Goal: Navigation & Orientation: Find specific page/section

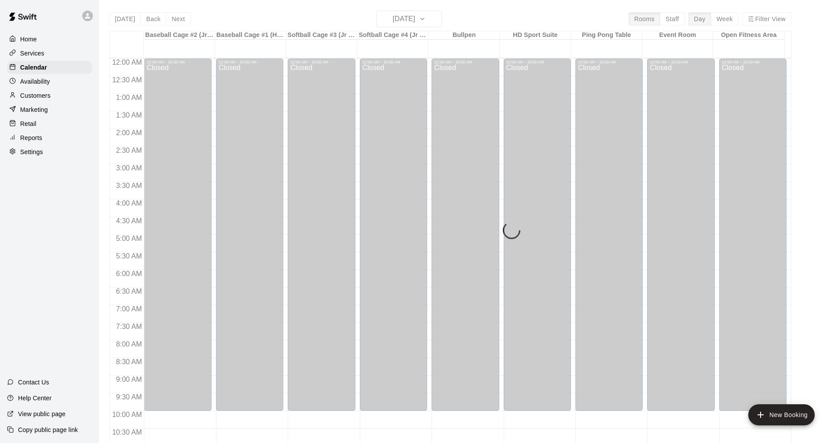
scroll to position [424, 0]
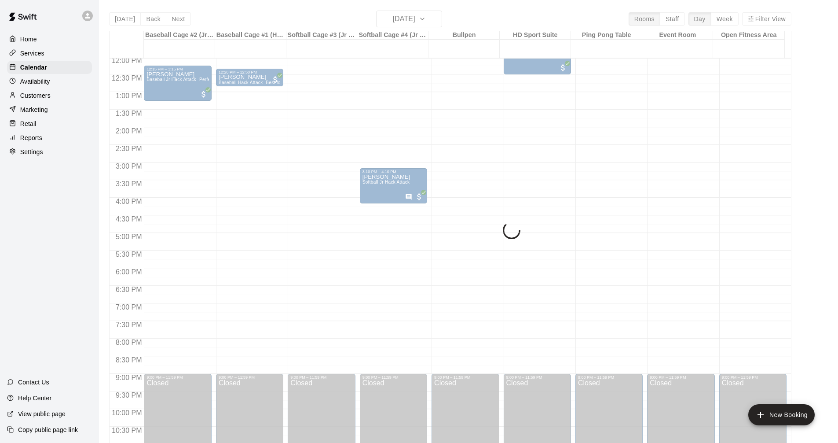
click at [55, 52] on div "Services" at bounding box center [49, 53] width 85 height 13
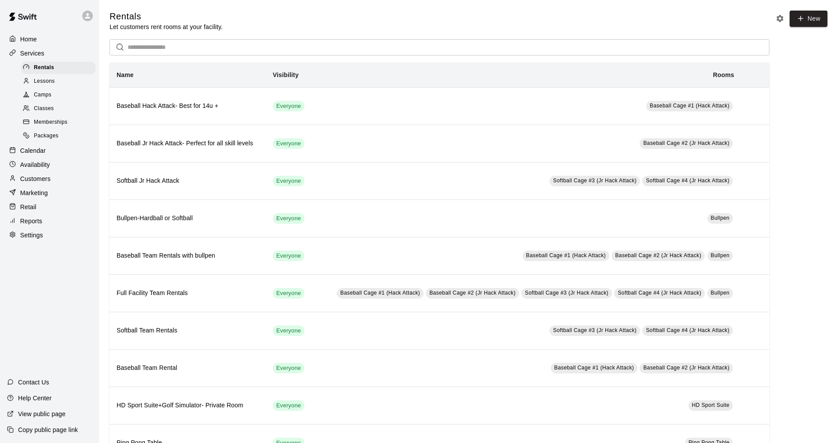
click at [37, 154] on p "Calendar" at bounding box center [33, 150] width 26 height 9
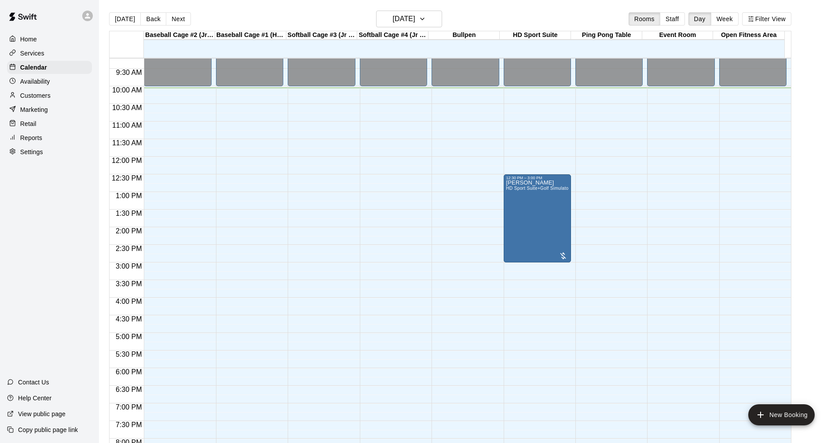
scroll to position [309, 0]
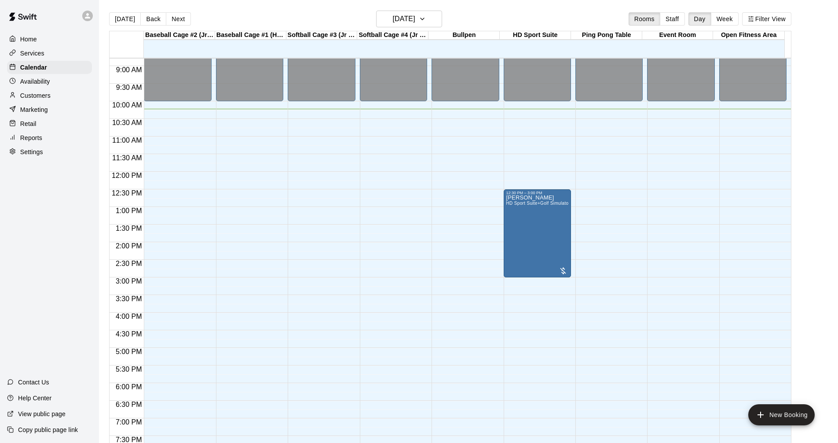
click at [55, 51] on div "Services" at bounding box center [49, 53] width 85 height 13
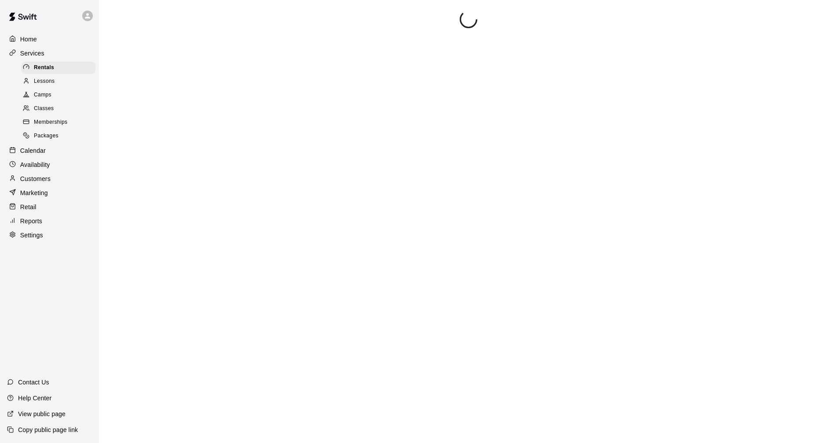
click at [48, 151] on div "Calendar" at bounding box center [49, 150] width 85 height 13
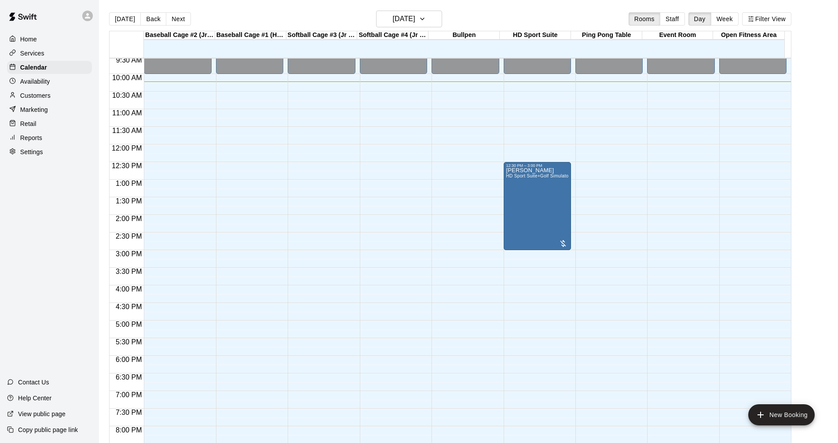
scroll to position [316, 0]
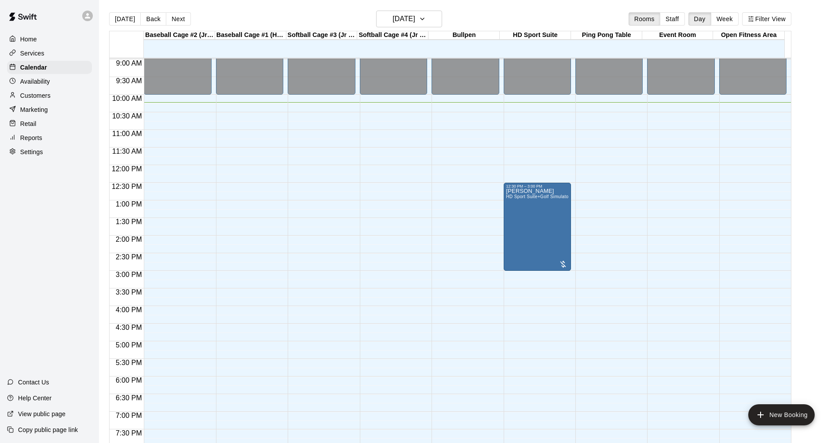
click at [822, 153] on main "Today Back Next Friday Aug 15 Rooms Staff Day Week Filter View Baseball Cage #2…" at bounding box center [468, 232] width 732 height 443
click at [65, 48] on div "Services" at bounding box center [49, 53] width 85 height 13
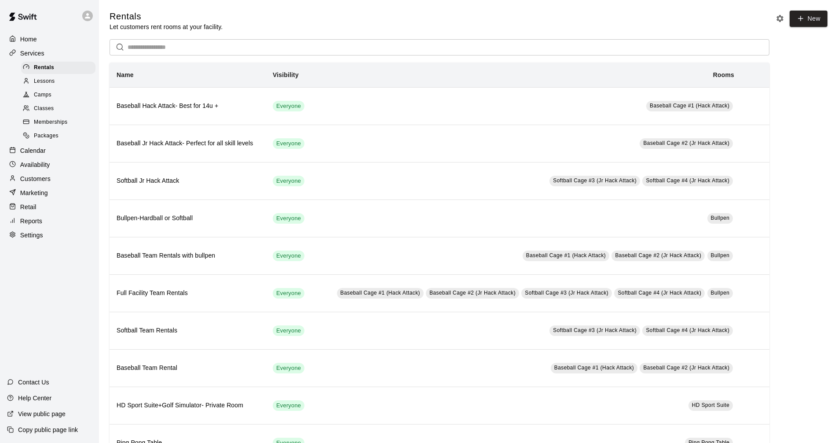
click at [49, 153] on div "Calendar" at bounding box center [49, 150] width 85 height 13
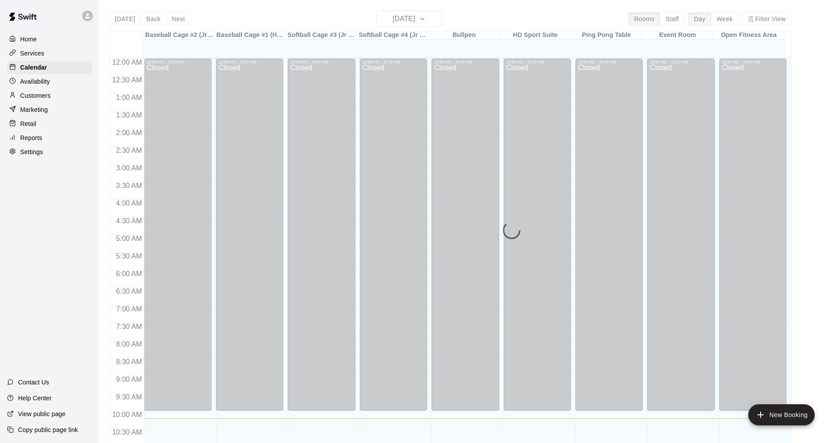
scroll to position [360, 0]
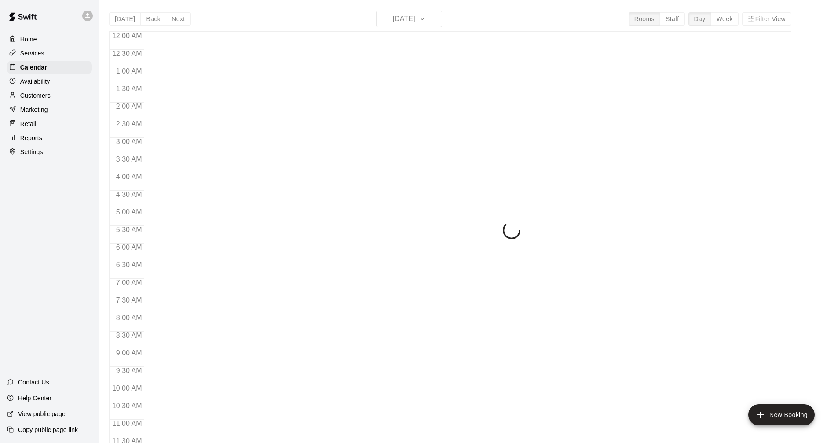
scroll to position [363, 0]
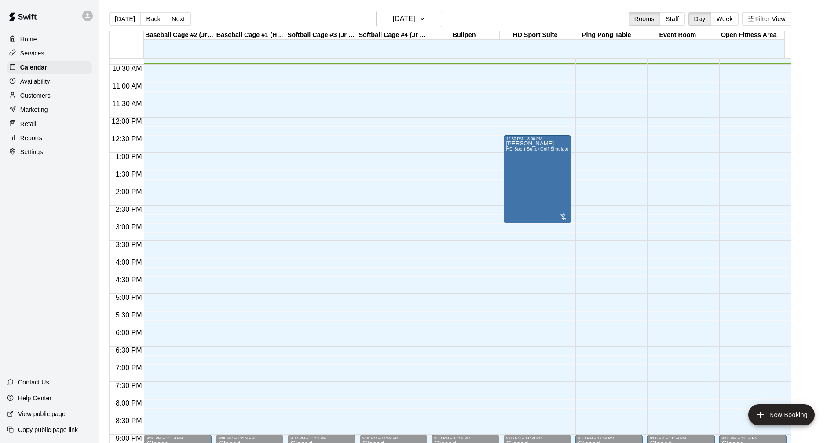
click at [41, 52] on p "Services" at bounding box center [32, 53] width 24 height 9
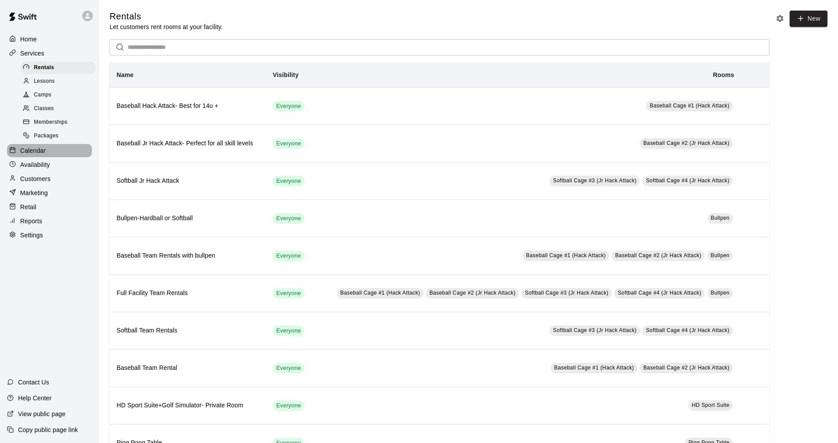
click at [55, 154] on div "Calendar" at bounding box center [49, 150] width 85 height 13
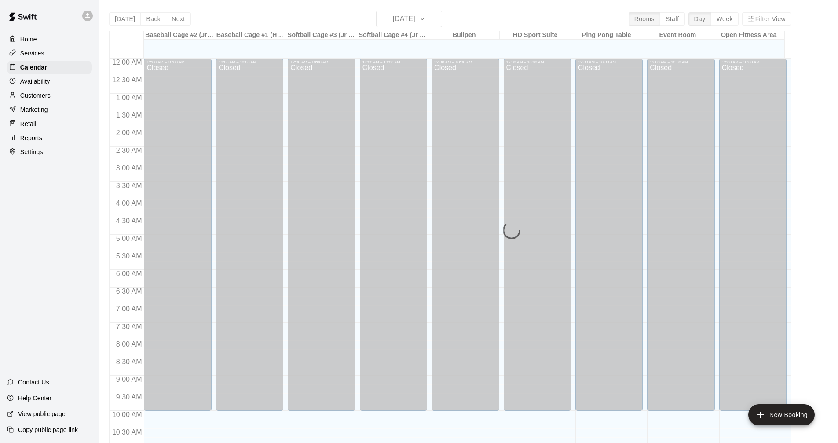
scroll to position [369, 0]
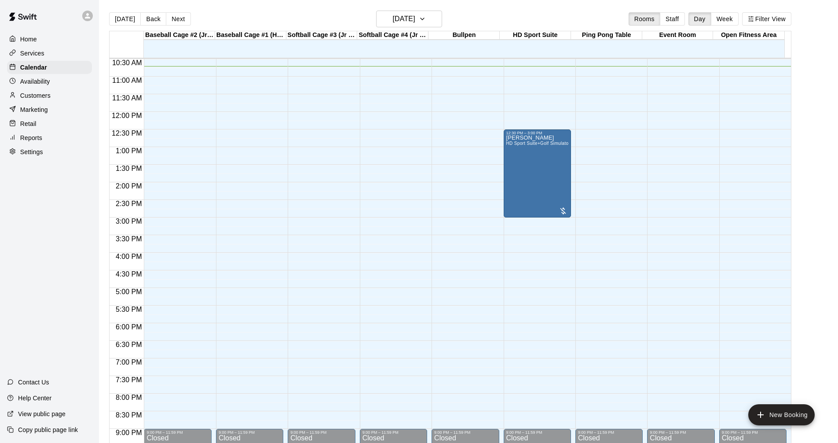
click at [55, 48] on div "Services" at bounding box center [49, 53] width 85 height 13
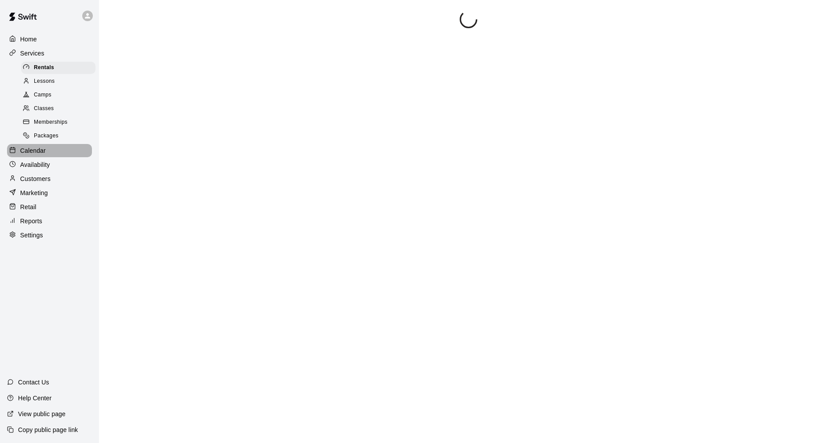
click at [67, 150] on div "Calendar" at bounding box center [49, 150] width 85 height 13
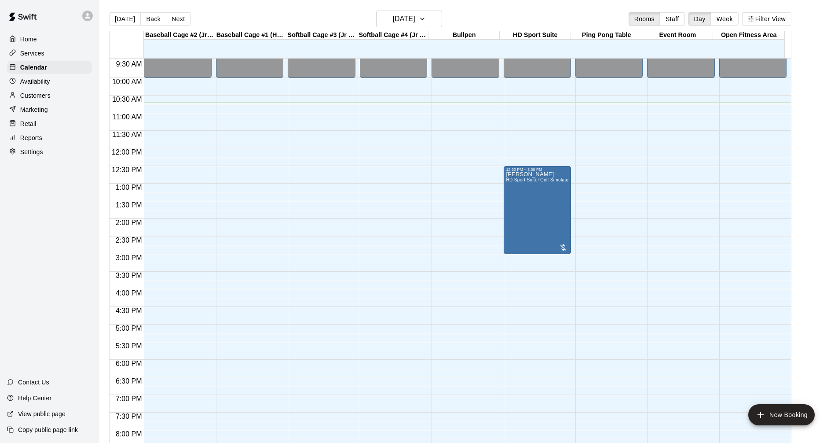
scroll to position [377, 0]
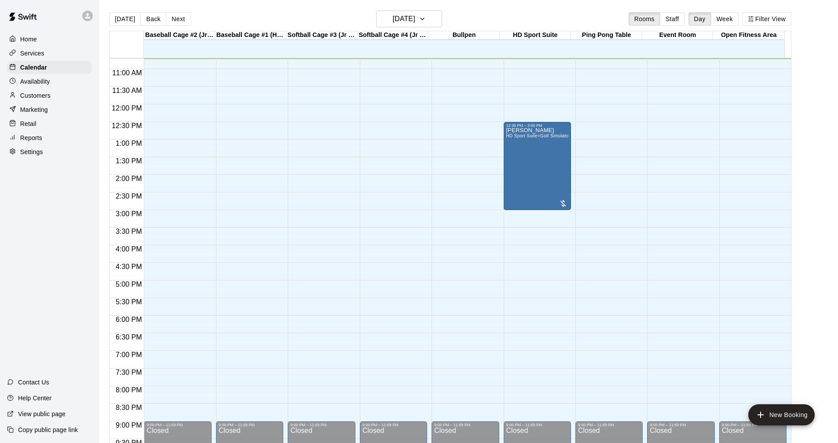
click at [648, 301] on div "12:00 AM – 10:00 AM Closed 9:00 PM – 11:59 PM Closed" at bounding box center [680, 104] width 67 height 845
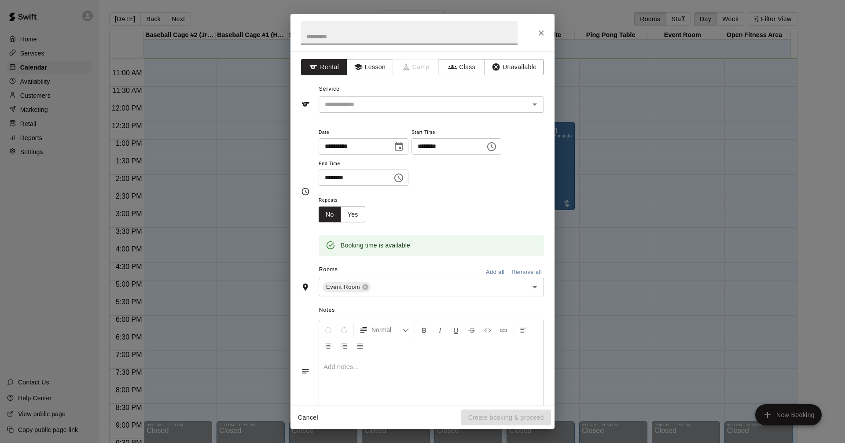
click at [537, 34] on icon "Close" at bounding box center [541, 33] width 9 height 9
